Goal: Navigation & Orientation: Understand site structure

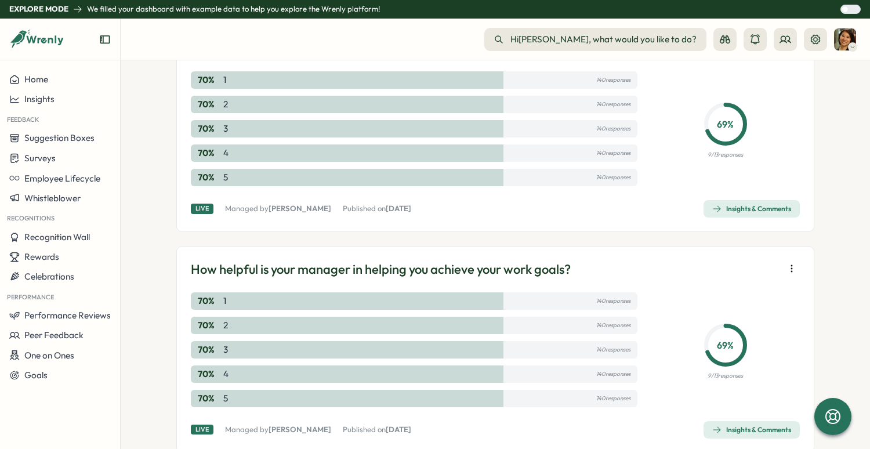
scroll to position [681, 0]
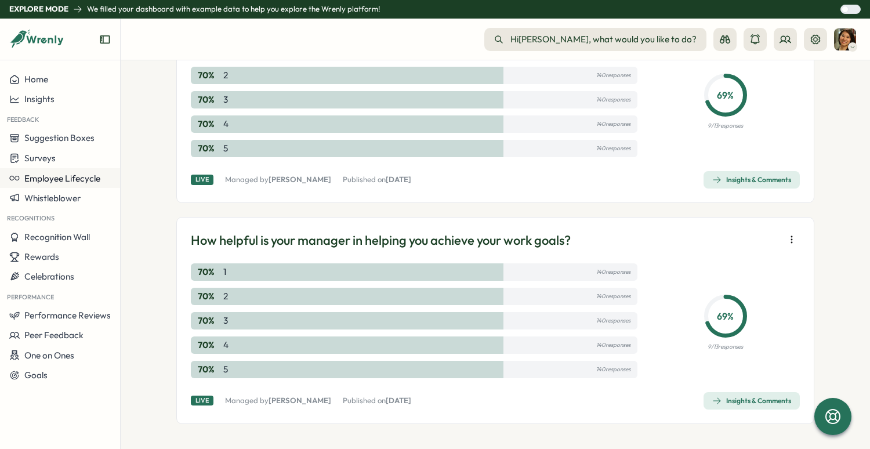
click at [55, 180] on span "Employee Lifecycle" at bounding box center [62, 178] width 76 height 11
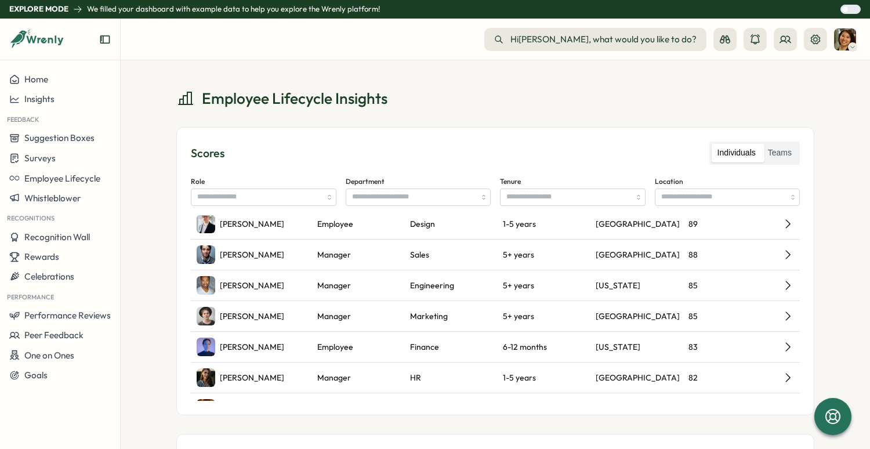
scroll to position [124, 0]
click at [787, 227] on icon at bounding box center [788, 223] width 13 height 13
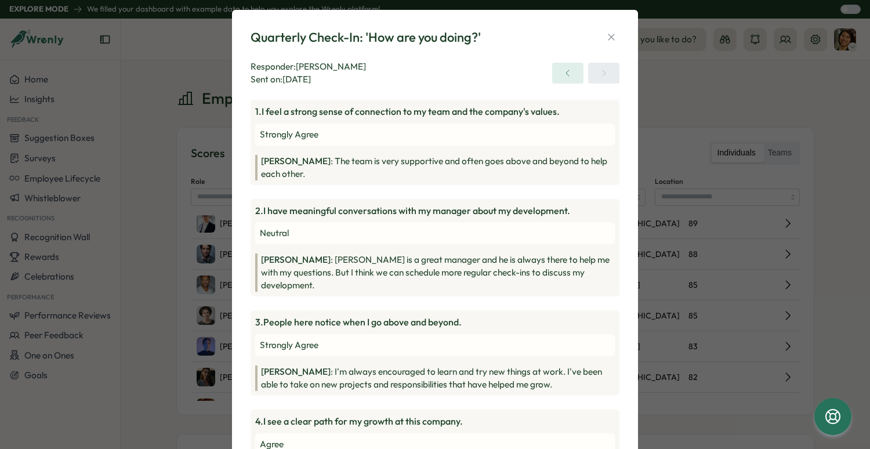
scroll to position [0, 0]
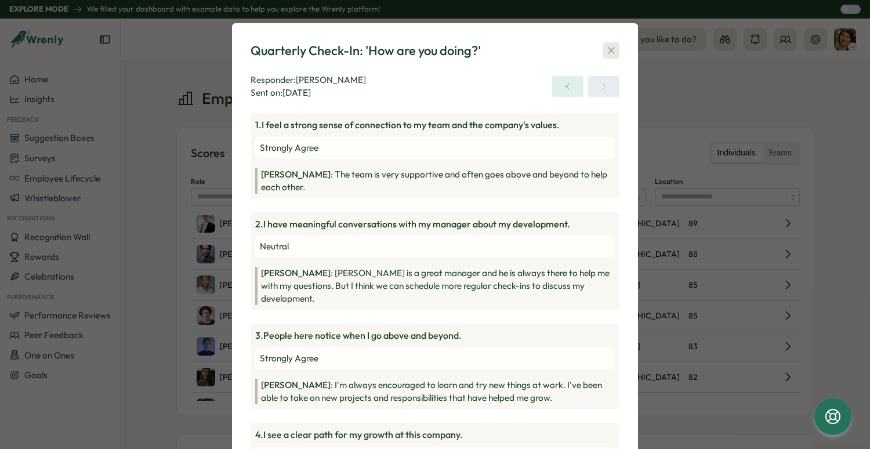
click at [608, 51] on icon "button" at bounding box center [611, 51] width 12 height 12
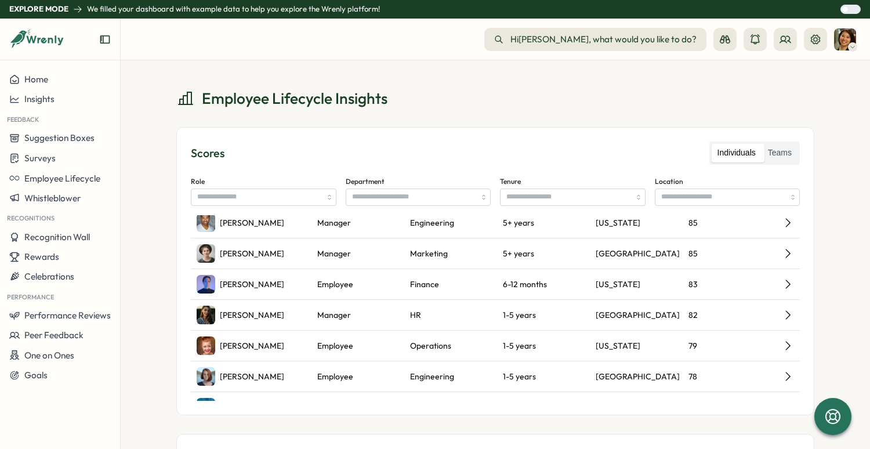
scroll to position [186, 0]
click at [775, 154] on label "Teams" at bounding box center [779, 153] width 35 height 19
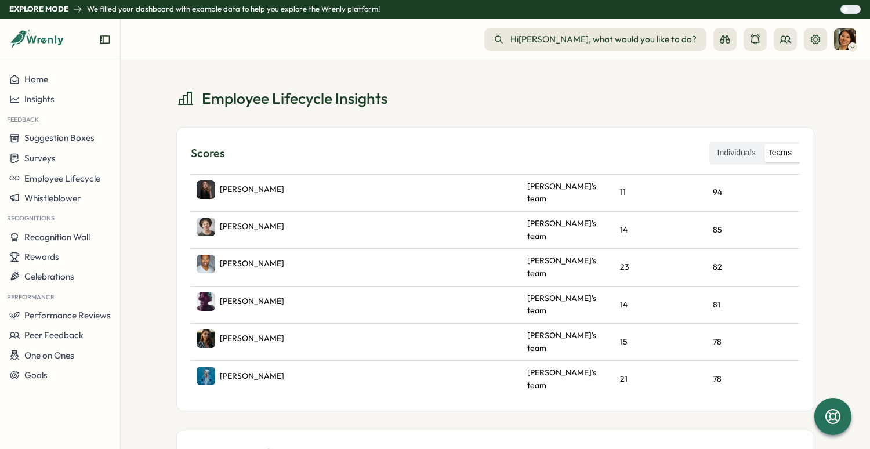
scroll to position [0, 0]
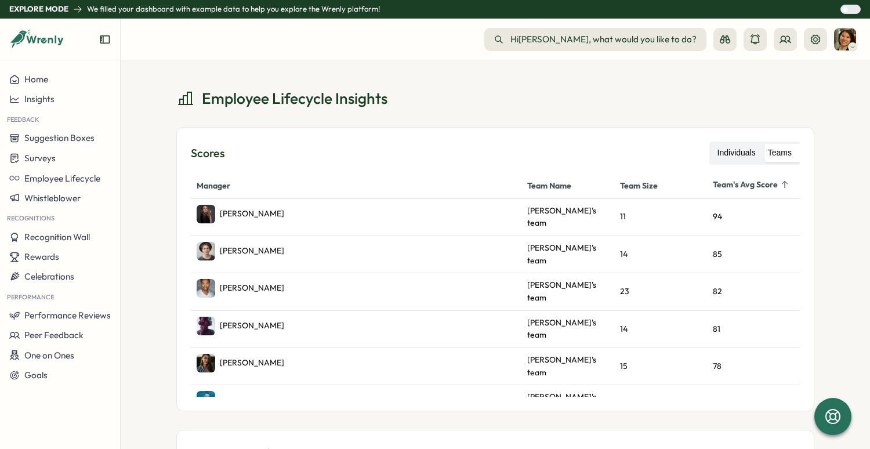
click at [728, 150] on label "Individuals" at bounding box center [737, 153] width 50 height 19
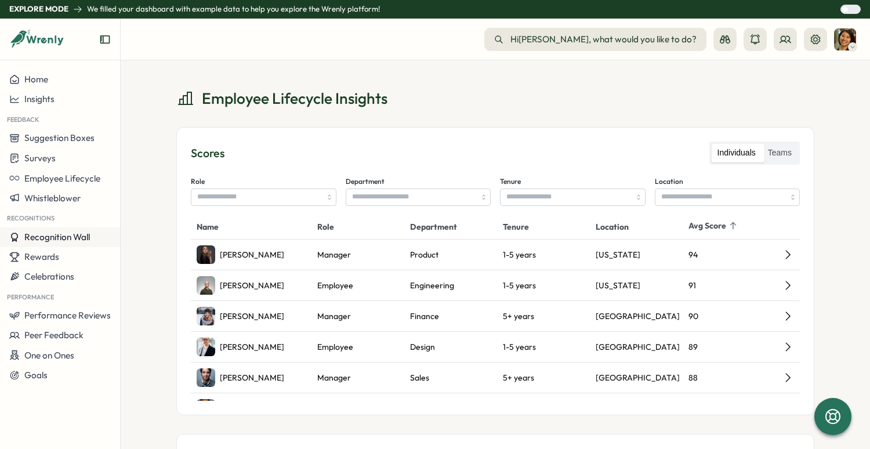
click at [79, 239] on span "Recognition Wall" at bounding box center [57, 236] width 66 height 11
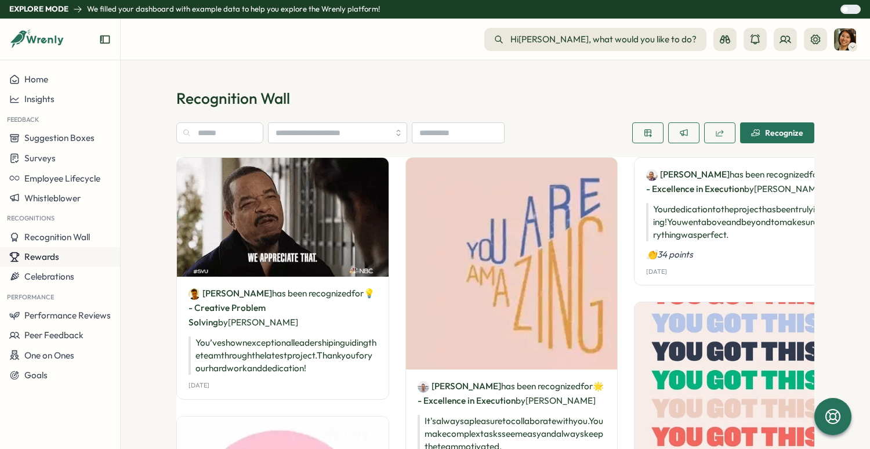
click at [63, 263] on button "Rewards" at bounding box center [60, 257] width 120 height 20
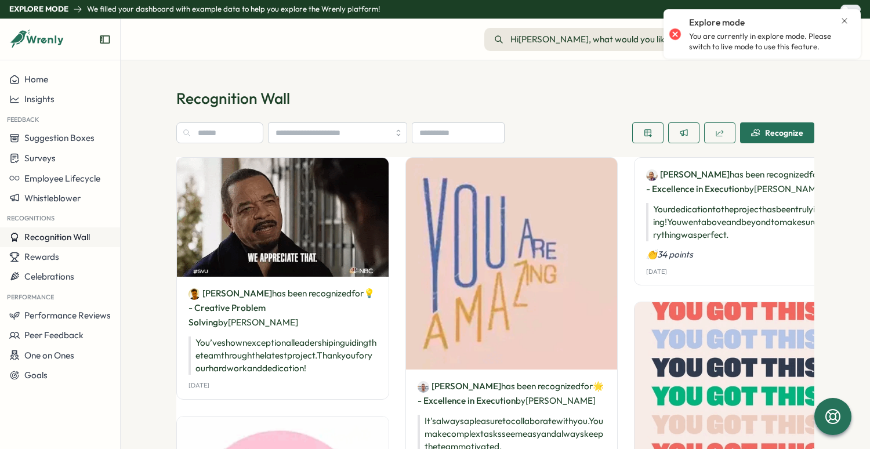
click at [74, 241] on span "Recognition Wall" at bounding box center [57, 236] width 66 height 11
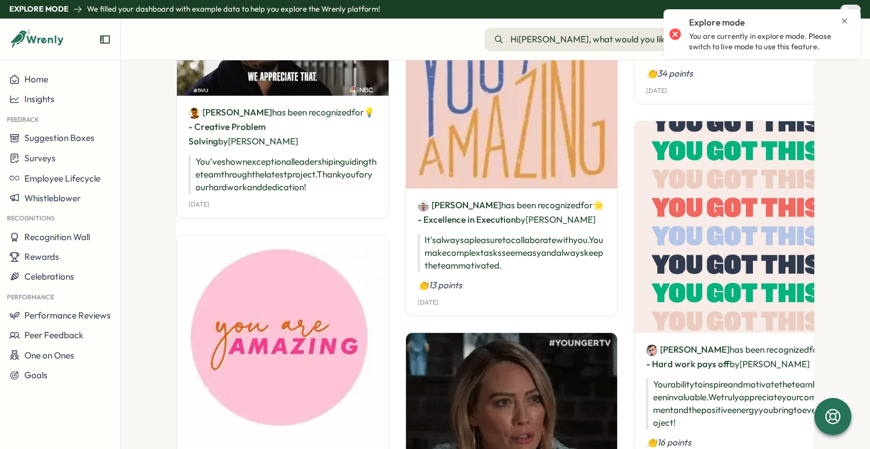
scroll to position [184, 0]
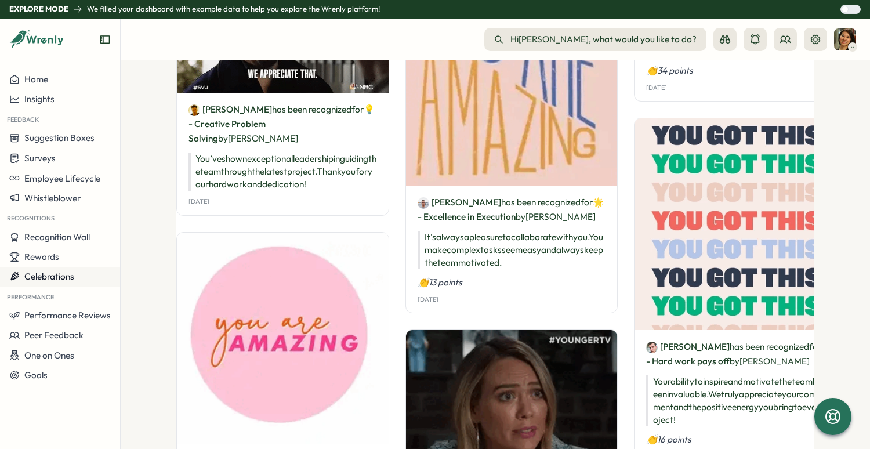
click at [71, 278] on span "Celebrations" at bounding box center [49, 276] width 50 height 11
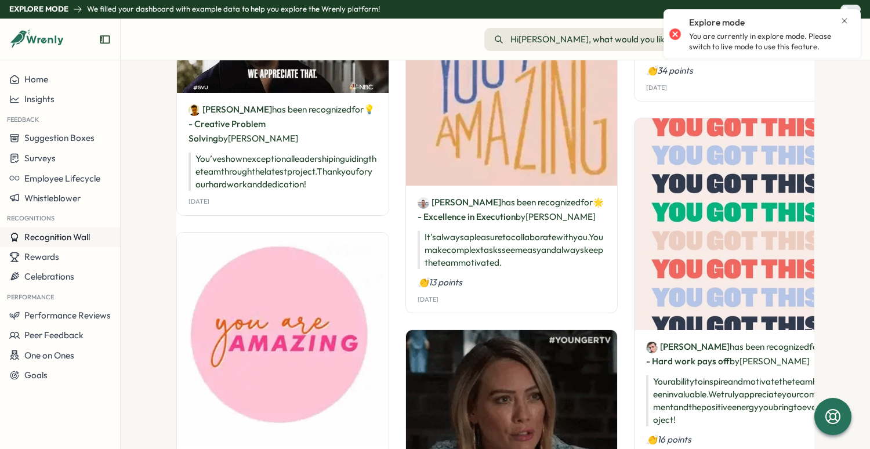
click at [63, 236] on span "Recognition Wall" at bounding box center [57, 236] width 66 height 11
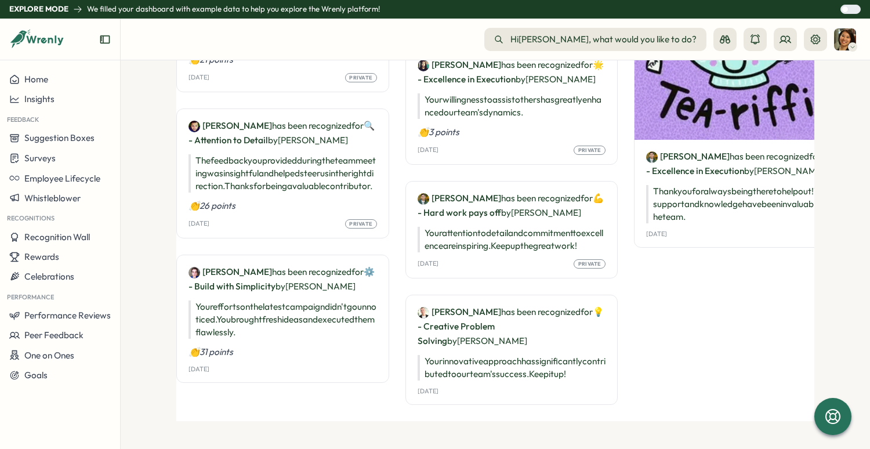
scroll to position [1247, 0]
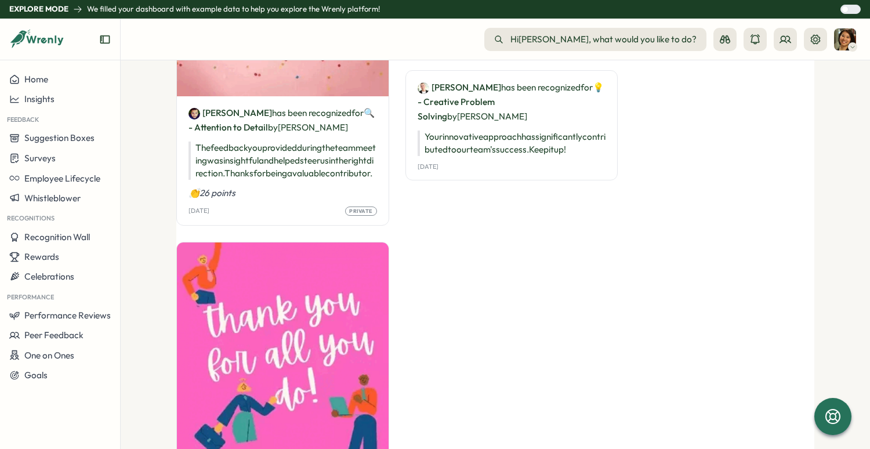
click at [849, 11] on div at bounding box center [855, 9] width 12 height 8
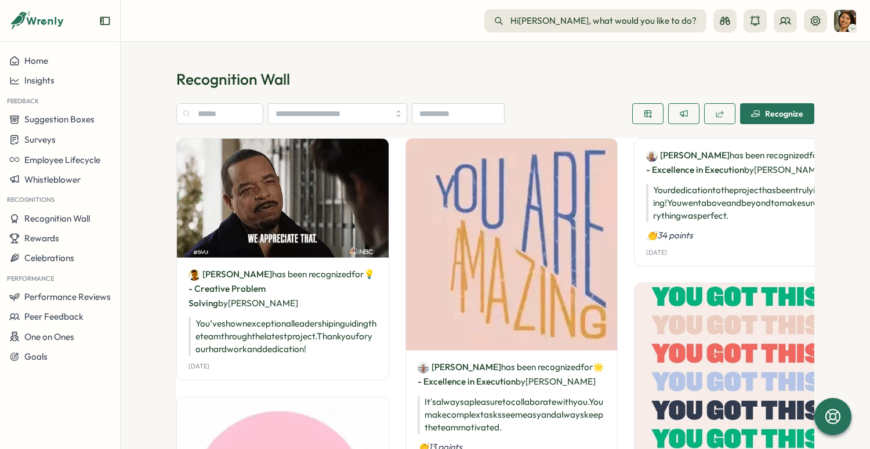
scroll to position [0, 0]
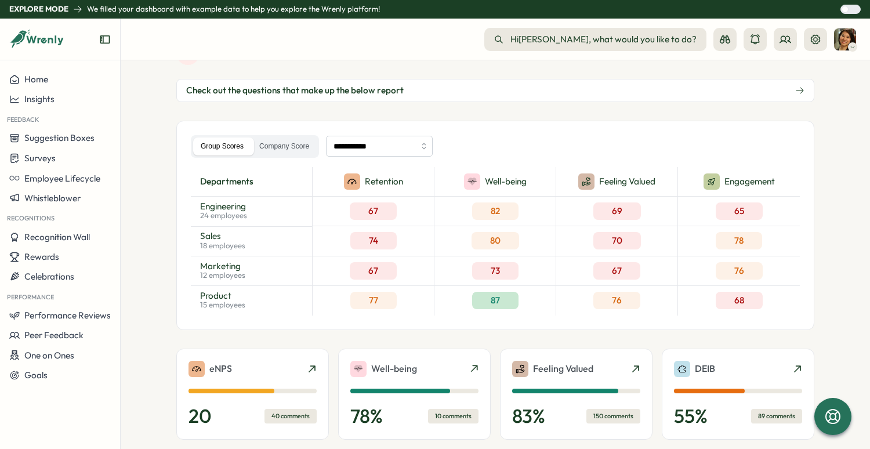
scroll to position [64, 0]
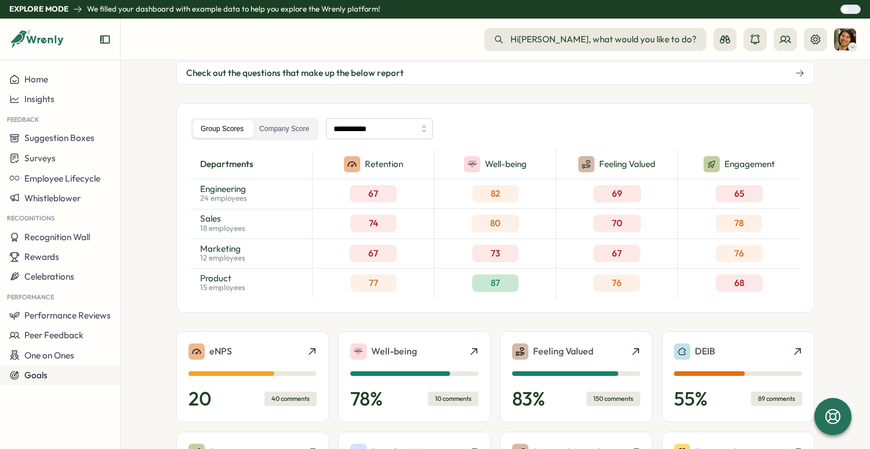
click at [56, 376] on div "Goals" at bounding box center [59, 375] width 101 height 10
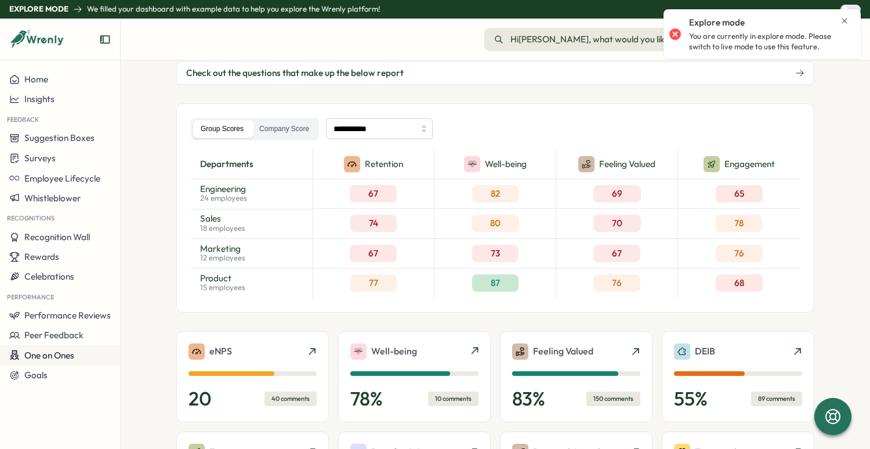
click at [61, 350] on span "One on Ones" at bounding box center [49, 355] width 50 height 11
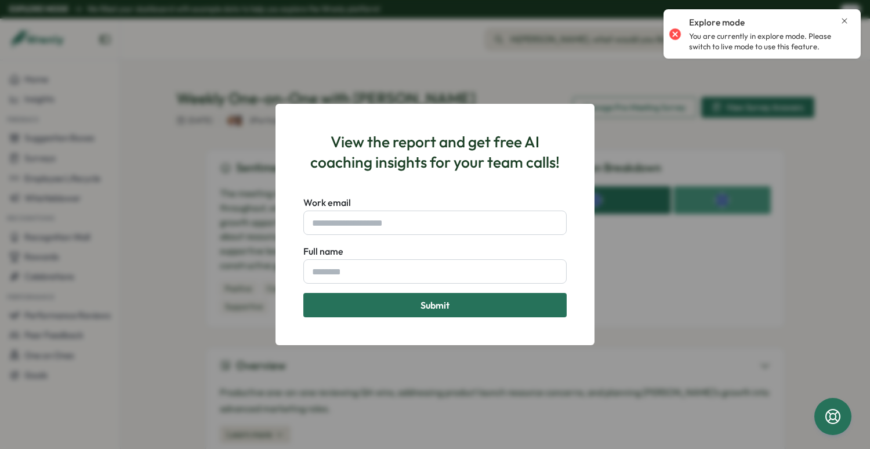
click at [66, 338] on div "View the report and get free AI coaching insights for your team calls! Work ema…" at bounding box center [435, 224] width 870 height 449
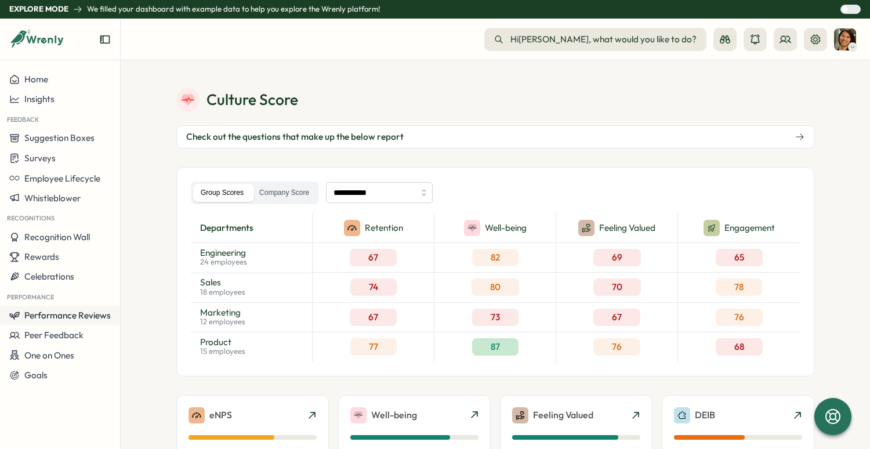
click at [74, 316] on span "Performance Reviews" at bounding box center [67, 315] width 86 height 11
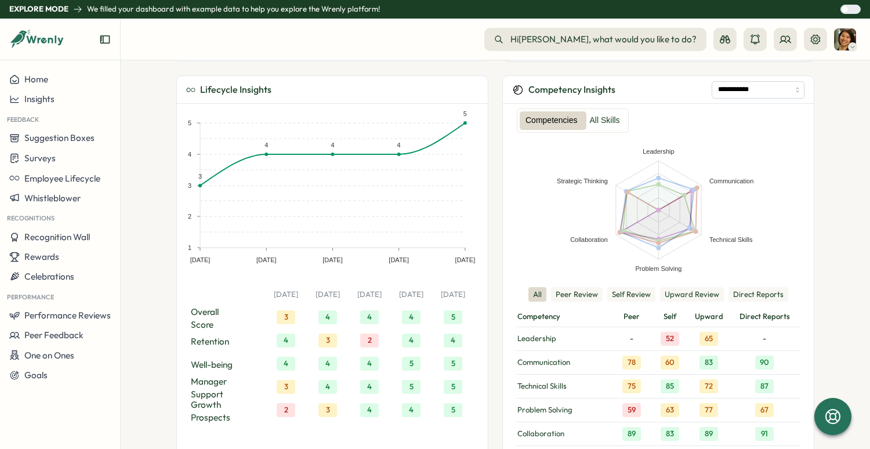
scroll to position [661, 0]
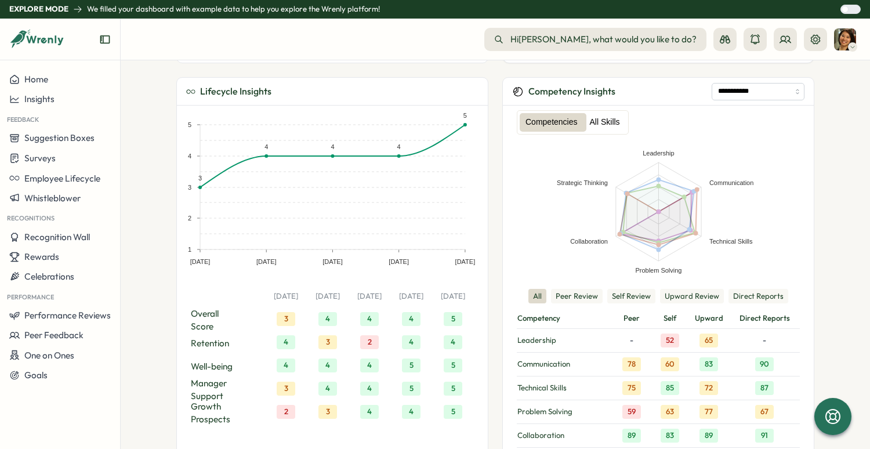
click at [604, 113] on label "All Skills" at bounding box center [605, 122] width 42 height 19
click at [561, 113] on label "Competencies" at bounding box center [552, 122] width 64 height 19
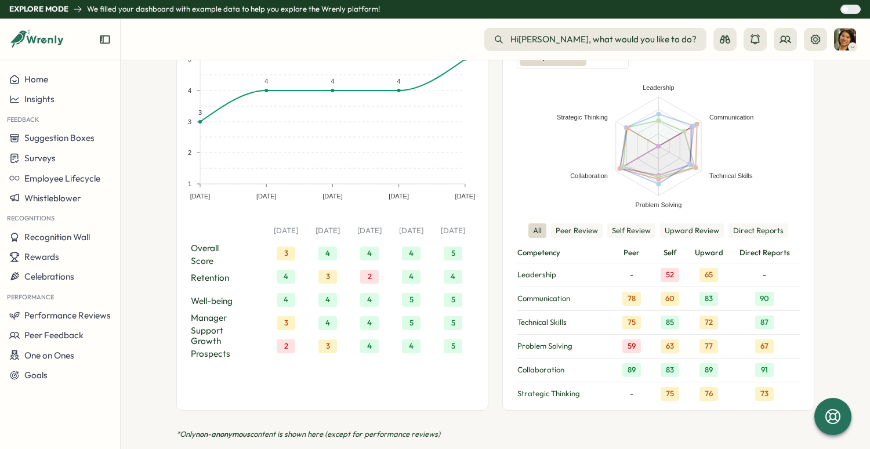
scroll to position [728, 0]
click at [592, 222] on button "Peer Review" at bounding box center [577, 229] width 52 height 15
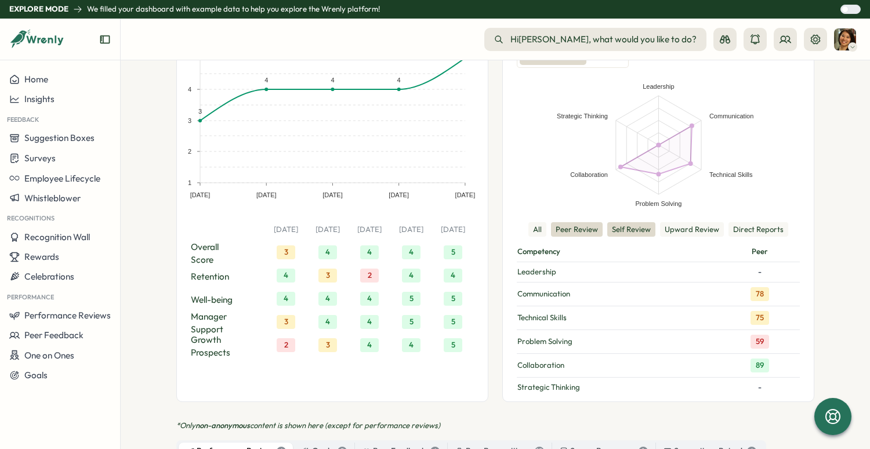
click at [627, 222] on button "Self Review" at bounding box center [631, 229] width 48 height 15
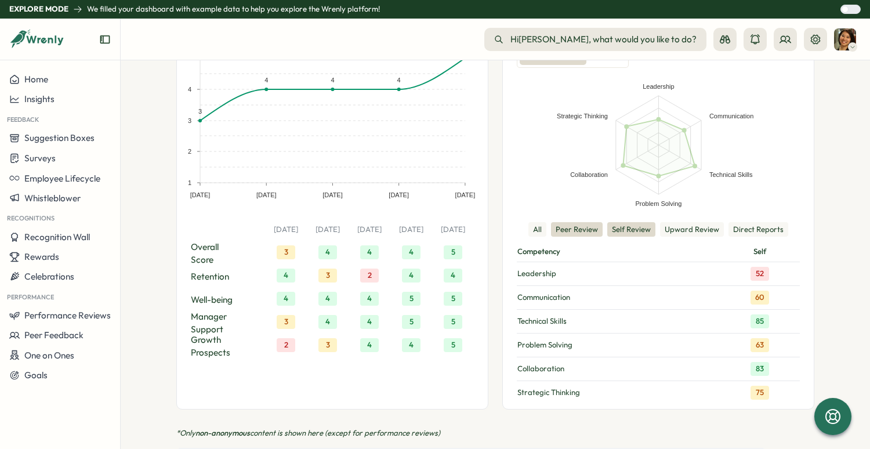
click at [582, 222] on button "Peer Review" at bounding box center [577, 229] width 52 height 15
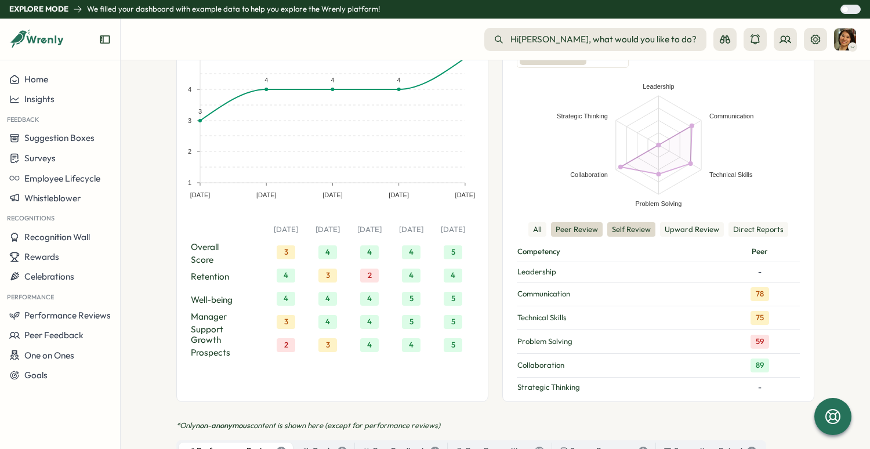
click at [633, 222] on button "Self Review" at bounding box center [631, 229] width 48 height 15
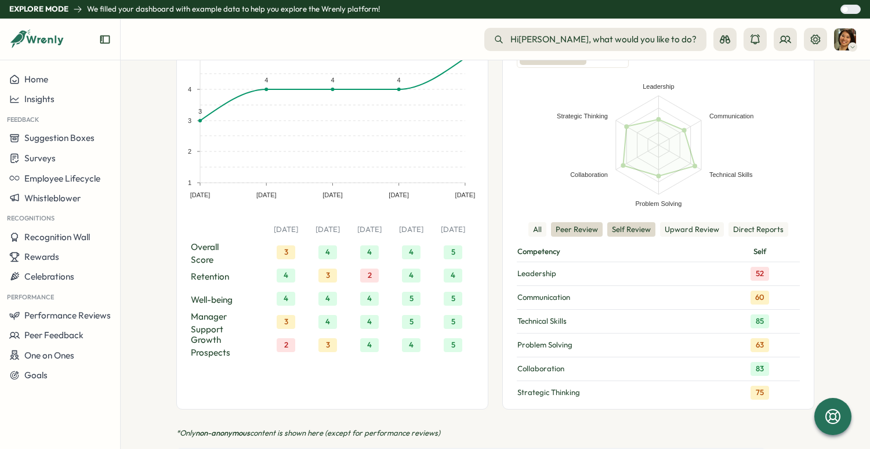
click at [589, 222] on button "Peer Review" at bounding box center [577, 229] width 52 height 15
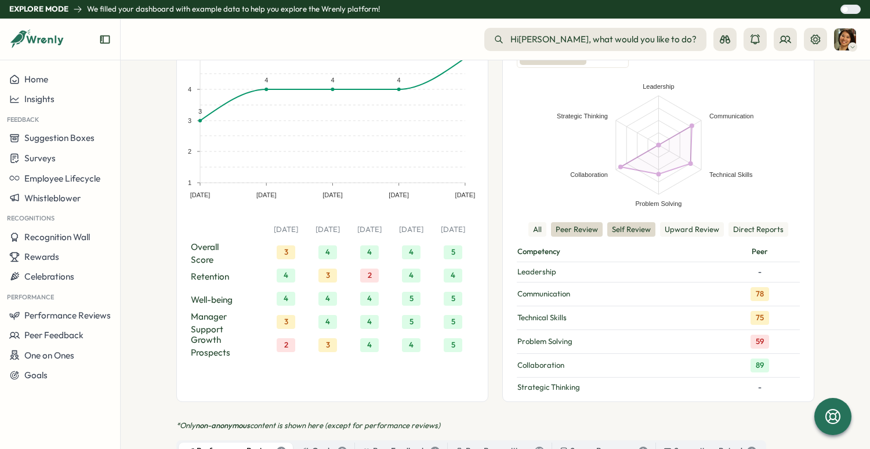
click at [625, 222] on button "Self Review" at bounding box center [631, 229] width 48 height 15
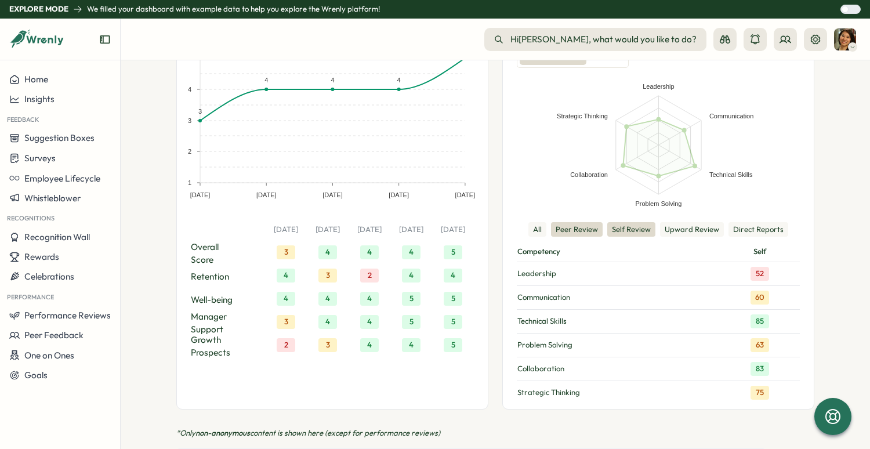
click at [590, 222] on button "Peer Review" at bounding box center [577, 229] width 52 height 15
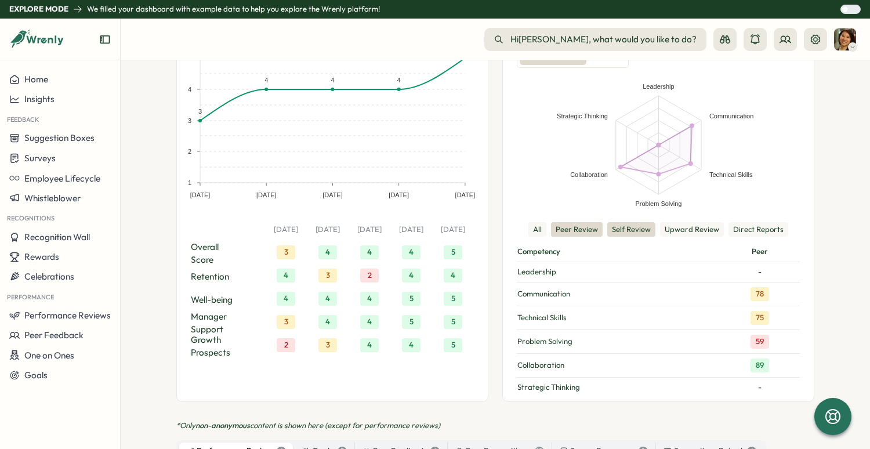
click at [623, 222] on button "Self Review" at bounding box center [631, 229] width 48 height 15
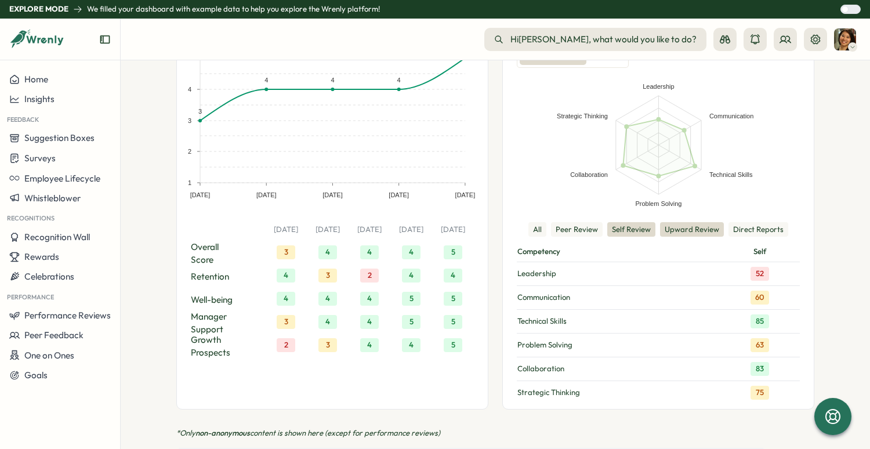
click at [677, 222] on button "Upward Review" at bounding box center [692, 229] width 64 height 15
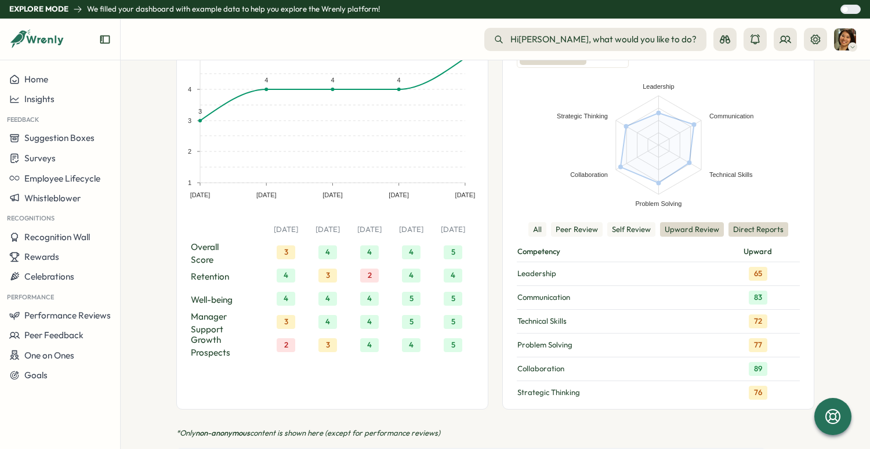
click at [749, 222] on button "Direct Reports" at bounding box center [758, 229] width 60 height 15
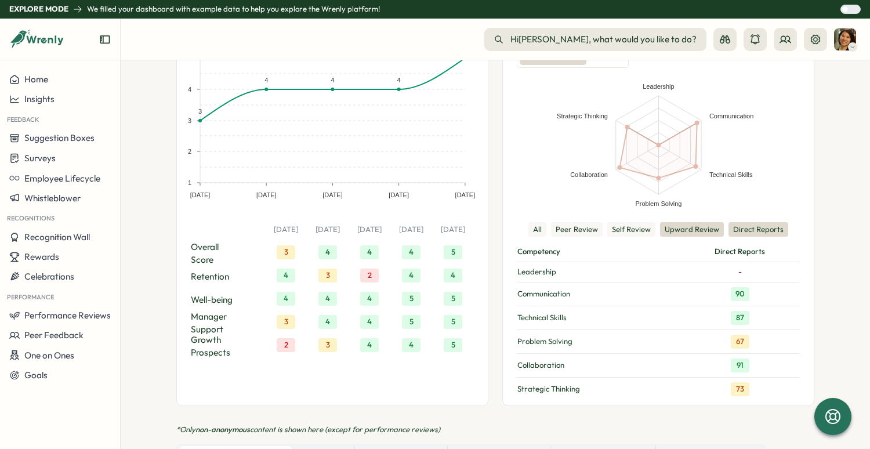
click at [709, 222] on button "Upward Review" at bounding box center [692, 229] width 64 height 15
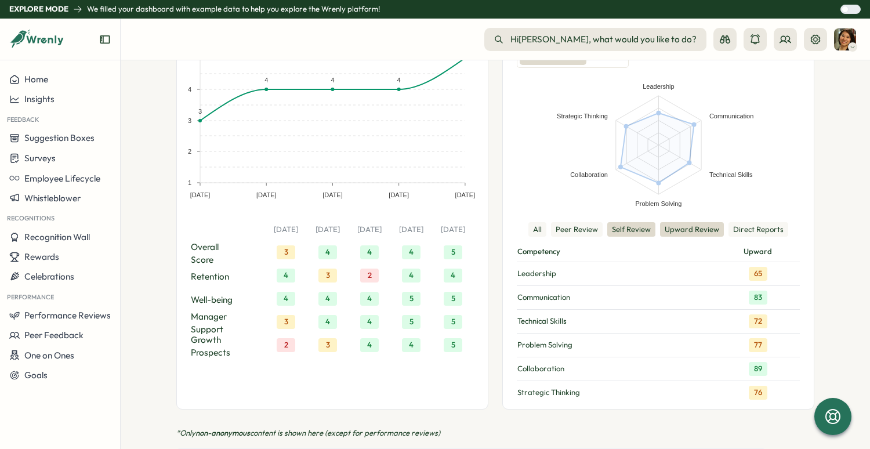
click at [648, 222] on button "Self Review" at bounding box center [631, 229] width 48 height 15
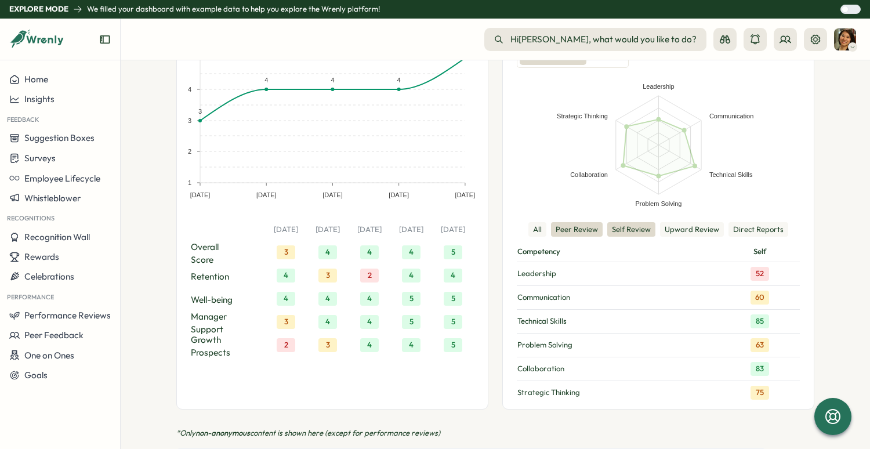
click at [591, 222] on button "Peer Review" at bounding box center [577, 229] width 52 height 15
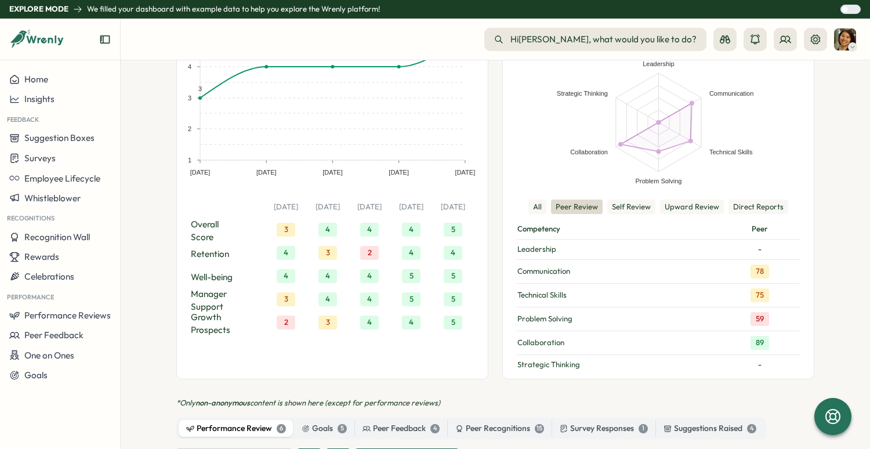
scroll to position [748, 0]
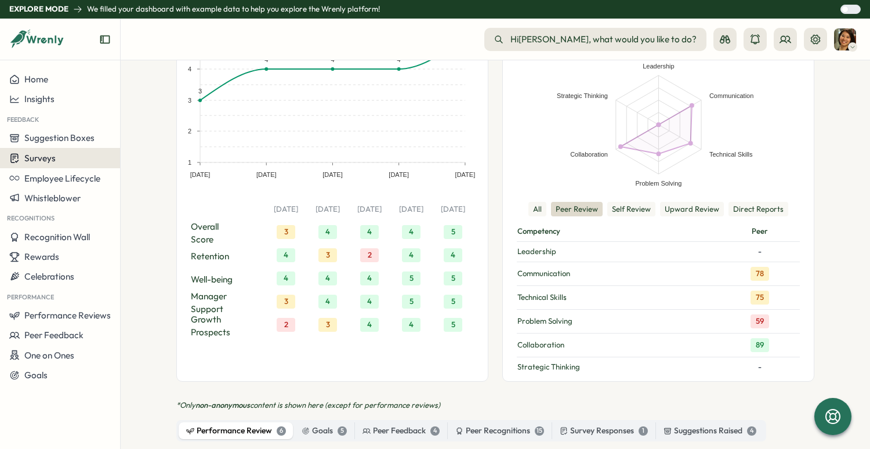
click at [89, 162] on div "Surveys" at bounding box center [59, 158] width 101 height 11
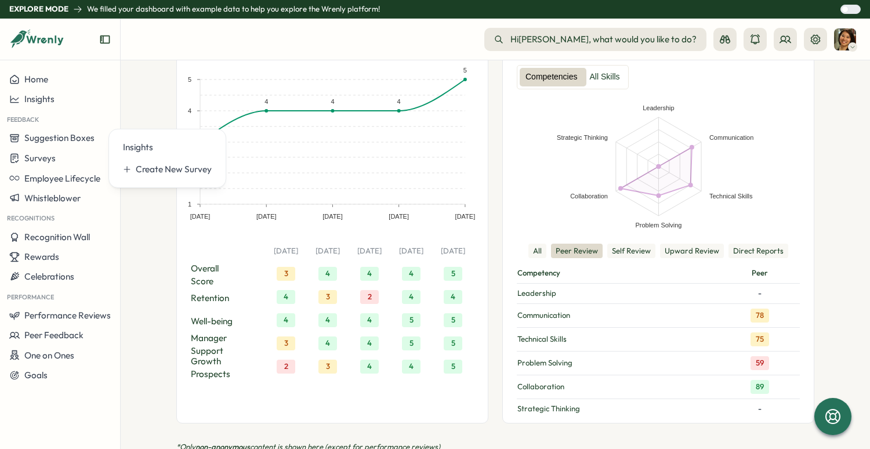
scroll to position [698, 0]
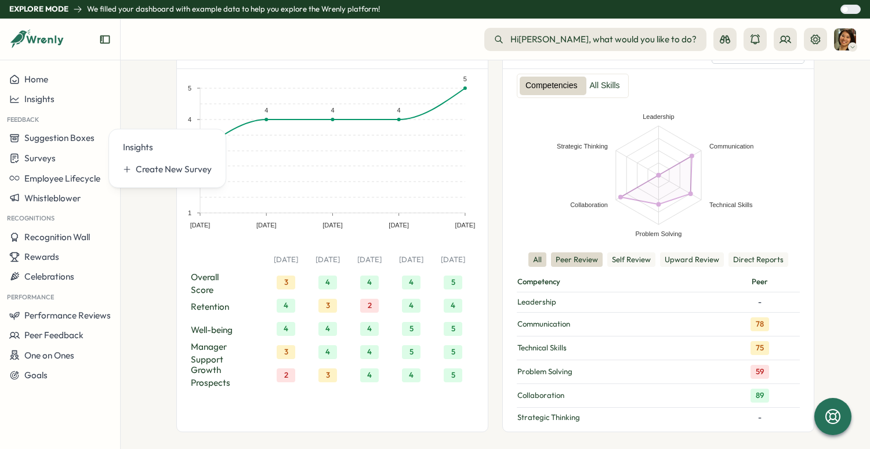
click at [530, 252] on button "All" at bounding box center [537, 259] width 18 height 15
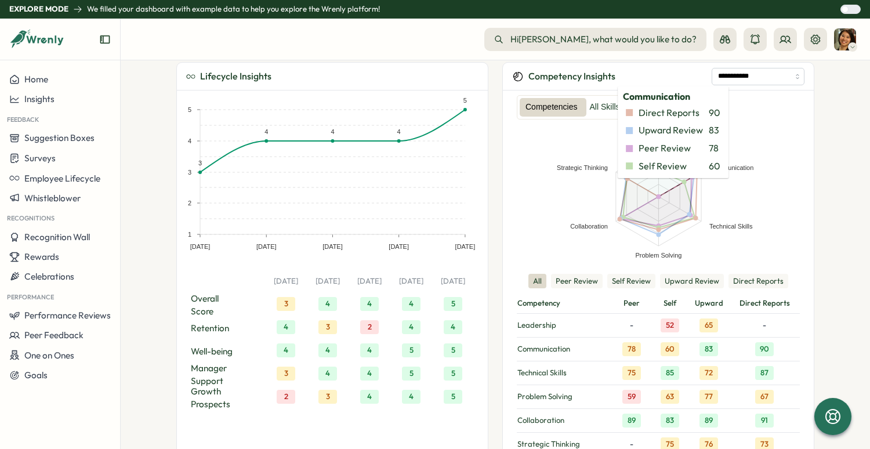
scroll to position [679, 0]
